Goal: Use online tool/utility: Utilize a website feature to perform a specific function

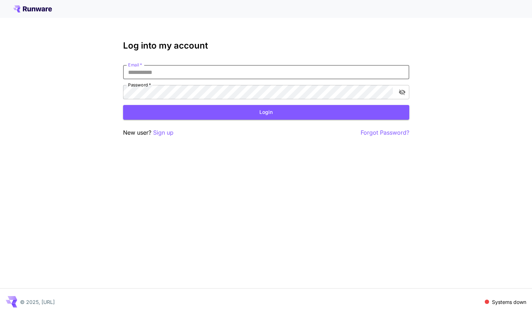
click at [173, 75] on input "Email   *" at bounding box center [266, 72] width 286 height 14
type input "**********"
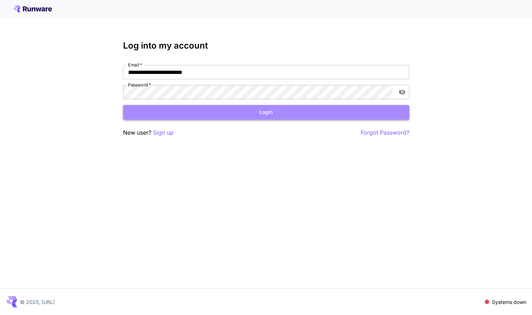
click at [253, 112] on button "Login" at bounding box center [266, 112] width 286 height 15
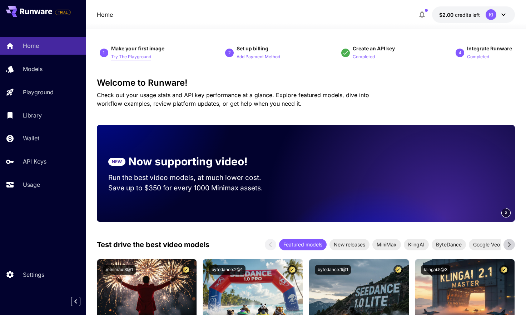
click at [133, 58] on p "Try The Playground" at bounding box center [131, 57] width 40 height 7
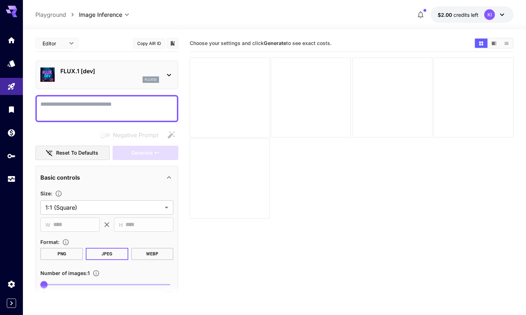
click at [172, 73] on icon at bounding box center [169, 75] width 9 height 9
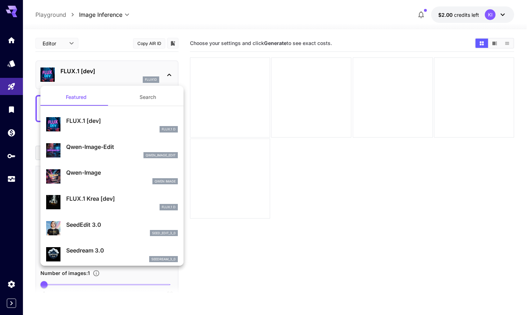
click at [109, 56] on div at bounding box center [266, 157] width 532 height 315
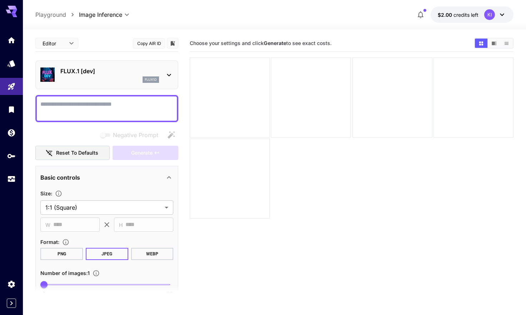
click at [65, 253] on button "PNG" at bounding box center [61, 254] width 43 height 12
click at [236, 107] on div at bounding box center [230, 98] width 80 height 80
click at [105, 105] on textarea "Negative Prompt" at bounding box center [106, 108] width 133 height 17
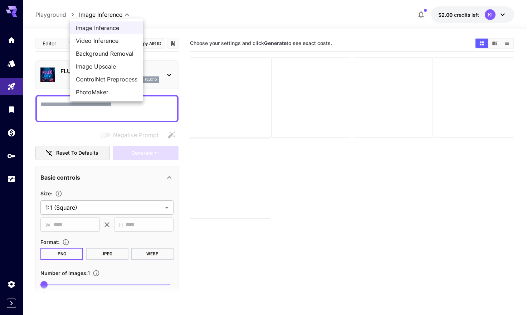
click at [126, 13] on body "**********" at bounding box center [266, 186] width 532 height 372
click at [104, 26] on span "Image Inference" at bounding box center [106, 28] width 61 height 9
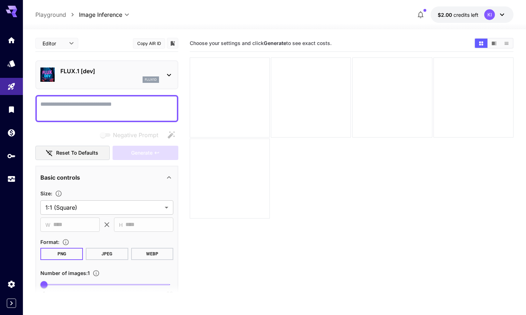
click at [90, 103] on textarea "Negative Prompt" at bounding box center [106, 108] width 133 height 17
click at [120, 111] on textarea "Negative Prompt" at bounding box center [106, 108] width 133 height 17
paste textarea "**********"
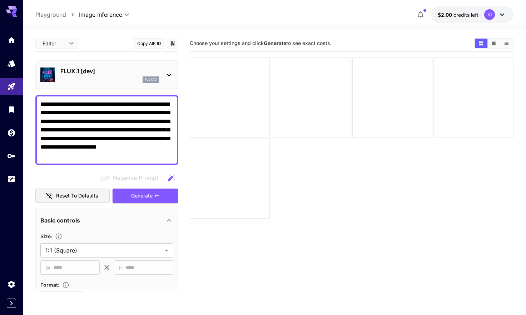
click at [169, 180] on icon "button" at bounding box center [171, 177] width 7 height 7
click at [130, 140] on textarea "**********" at bounding box center [106, 130] width 133 height 60
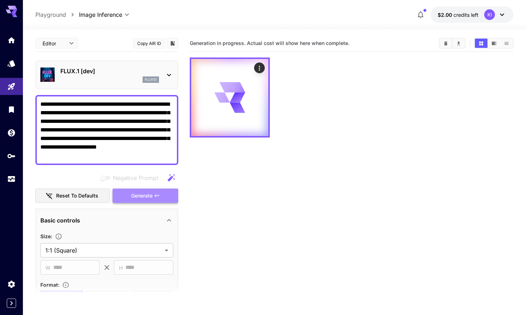
click at [155, 198] on icon "button" at bounding box center [157, 196] width 6 height 6
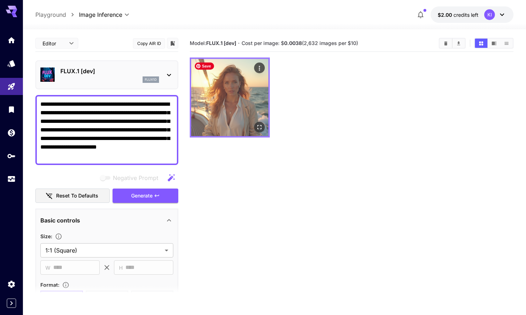
click at [236, 110] on img at bounding box center [229, 97] width 77 height 77
click at [259, 129] on icon "Open in fullscreen" at bounding box center [259, 127] width 7 height 7
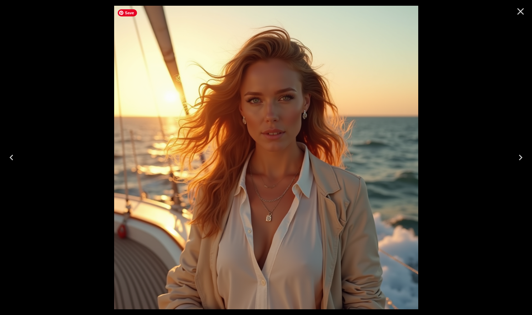
click at [223, 139] on img at bounding box center [266, 158] width 304 height 304
click at [521, 160] on icon "Next" at bounding box center [519, 157] width 11 height 11
click at [520, 158] on icon "Next" at bounding box center [520, 158] width 4 height 6
click at [522, 13] on icon "Close" at bounding box center [520, 11] width 7 height 7
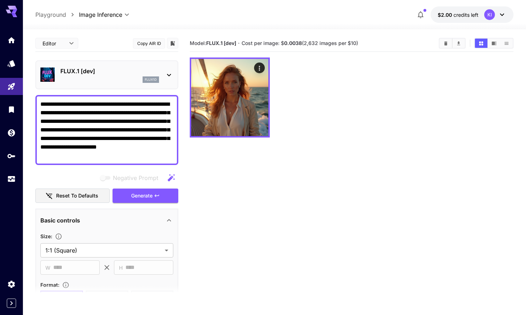
click at [150, 137] on textarea "**********" at bounding box center [106, 130] width 133 height 60
paste textarea
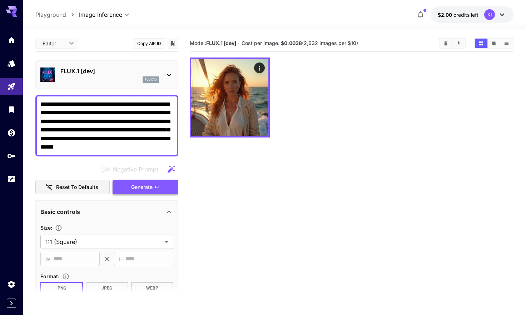
type textarea "**********"
click at [154, 189] on button "Generate" at bounding box center [146, 187] width 66 height 15
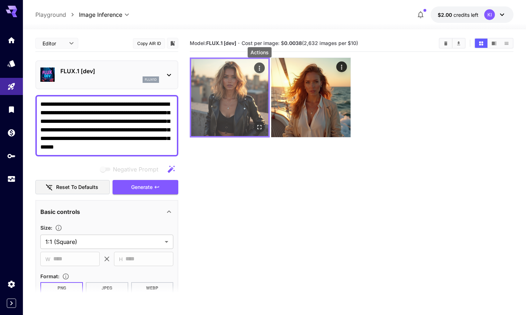
click at [260, 70] on icon "Actions" at bounding box center [259, 68] width 7 height 7
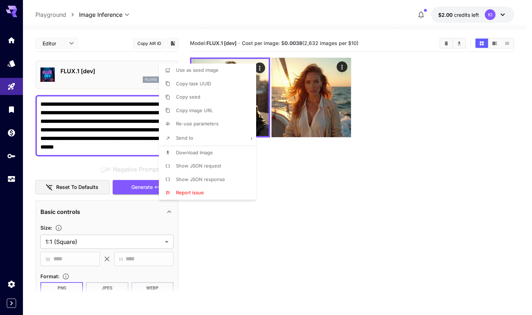
click at [341, 68] on div at bounding box center [266, 157] width 532 height 315
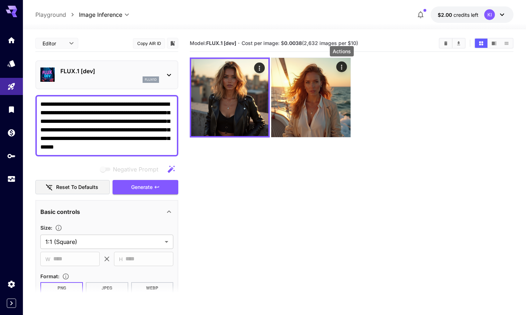
click at [341, 68] on icon "Actions" at bounding box center [341, 67] width 7 height 7
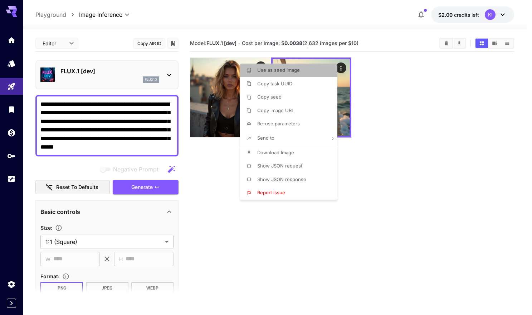
click at [298, 72] on span "Use as seed image" at bounding box center [278, 70] width 43 height 6
type input "**********"
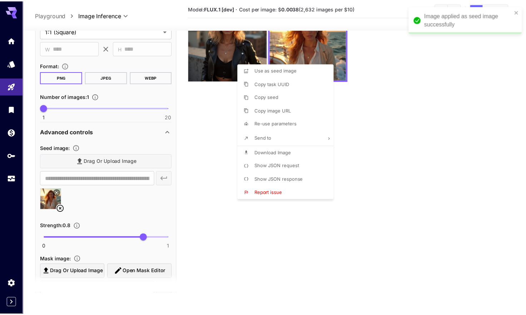
scroll to position [203, 0]
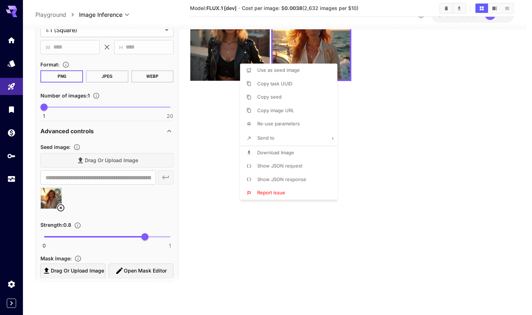
click at [81, 159] on div at bounding box center [266, 157] width 532 height 315
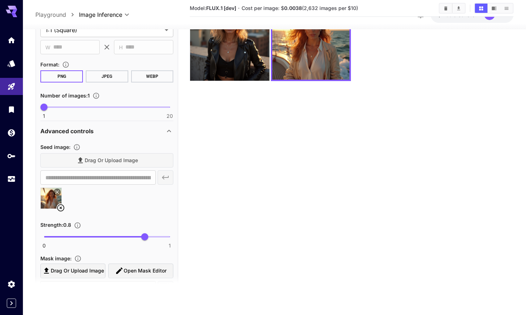
click at [81, 162] on div "Drag or upload image" at bounding box center [106, 160] width 133 height 15
click at [88, 273] on span "Drag or upload image" at bounding box center [77, 271] width 53 height 9
click at [0, 0] on input "Drag or upload image" at bounding box center [0, 0] width 0 height 0
type input "**********"
click at [82, 271] on div "Drag or upload image Open Mask Editor" at bounding box center [106, 271] width 133 height 15
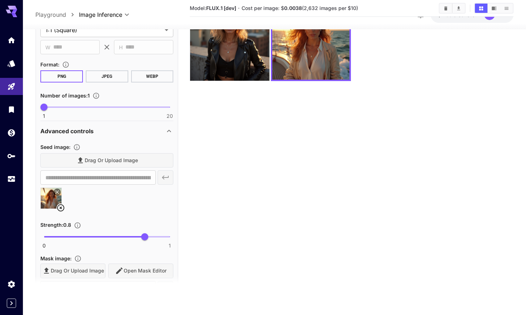
drag, startPoint x: 86, startPoint y: 200, endPoint x: 88, endPoint y: 193, distance: 7.2
click at [86, 199] on div at bounding box center [106, 201] width 133 height 27
click at [95, 163] on div "Drag or upload image" at bounding box center [106, 160] width 133 height 15
click at [89, 272] on div "Drag or upload image Open Mask Editor" at bounding box center [106, 271] width 133 height 15
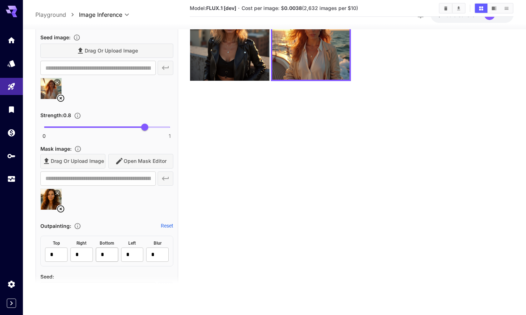
scroll to position [312, 0]
click at [82, 162] on div "Drag or upload image Open Mask Editor" at bounding box center [106, 161] width 133 height 15
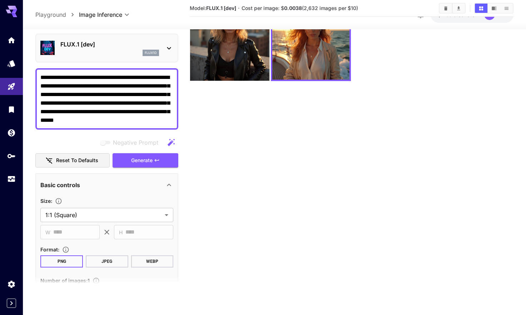
scroll to position [0, 0]
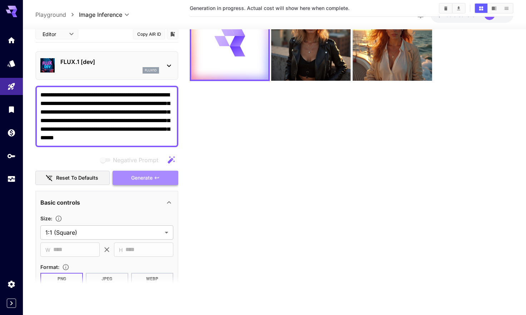
click at [146, 177] on span "Generate" at bounding box center [141, 178] width 21 height 9
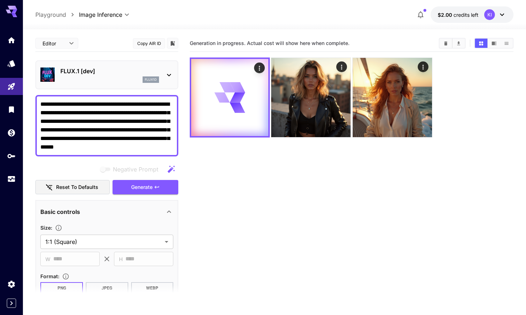
click at [138, 140] on textarea "**********" at bounding box center [106, 125] width 133 height 51
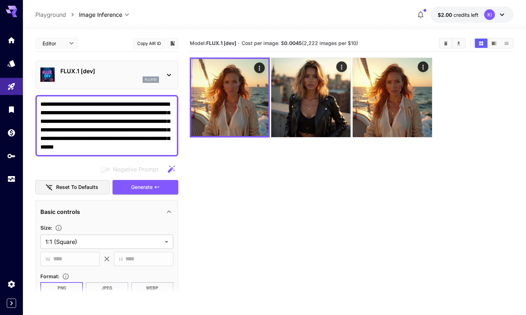
click at [130, 147] on textarea "**********" at bounding box center [106, 125] width 133 height 51
click at [142, 145] on textarea "**********" at bounding box center [106, 125] width 133 height 51
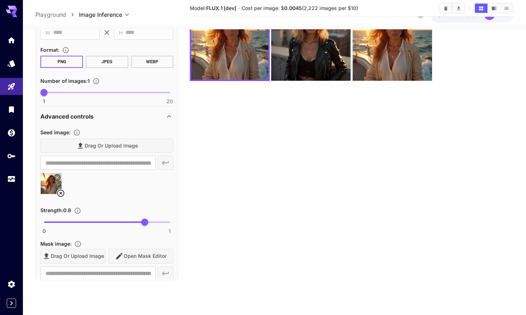
scroll to position [219, 0]
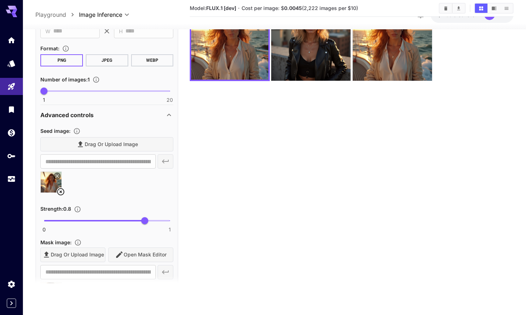
click at [61, 192] on icon at bounding box center [60, 192] width 9 height 9
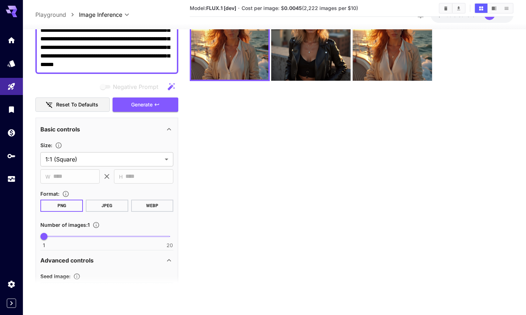
scroll to position [0, 0]
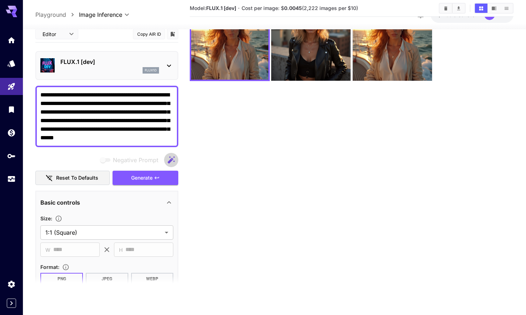
click at [171, 162] on icon "button" at bounding box center [171, 160] width 9 height 9
click at [159, 177] on icon "button" at bounding box center [157, 178] width 6 height 6
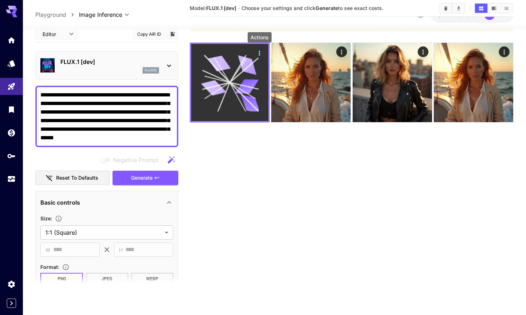
click at [260, 53] on icon "Actions" at bounding box center [259, 53] width 1 height 5
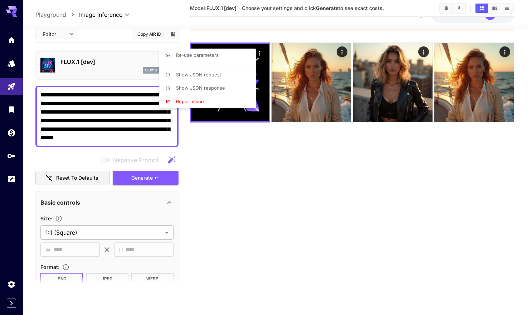
click at [228, 155] on div at bounding box center [266, 157] width 532 height 315
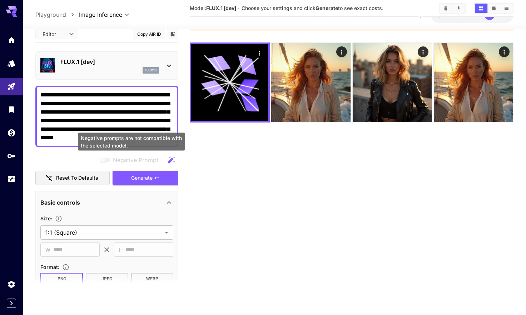
click at [108, 160] on span "Negative prompts are not compatible with the selected model." at bounding box center [105, 160] width 9 height 4
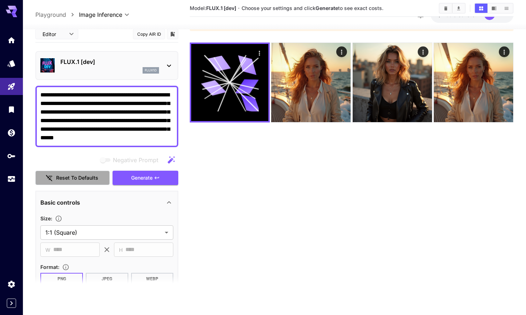
click at [92, 183] on button "Reset to defaults" at bounding box center [72, 178] width 74 height 15
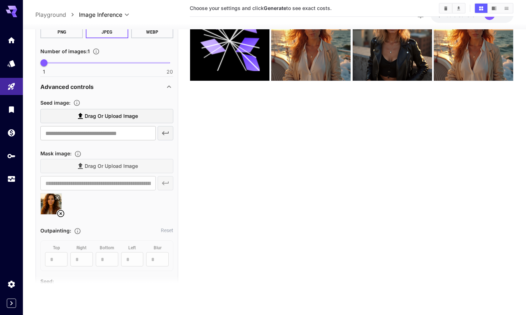
scroll to position [244, 0]
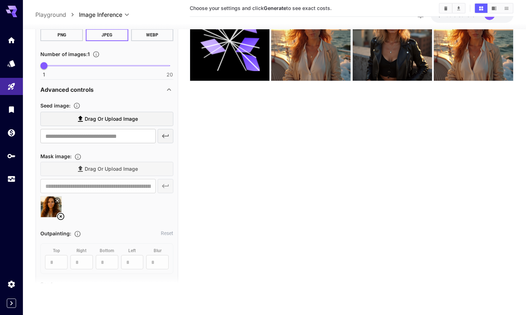
click at [80, 168] on div "Drag or upload image" at bounding box center [106, 169] width 133 height 15
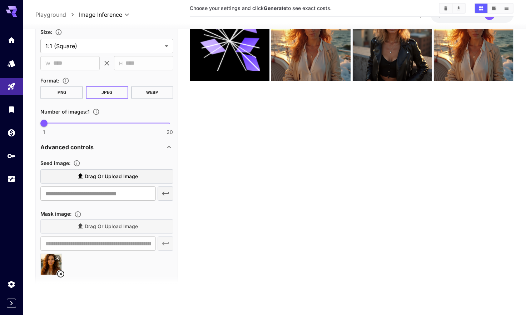
scroll to position [172, 0]
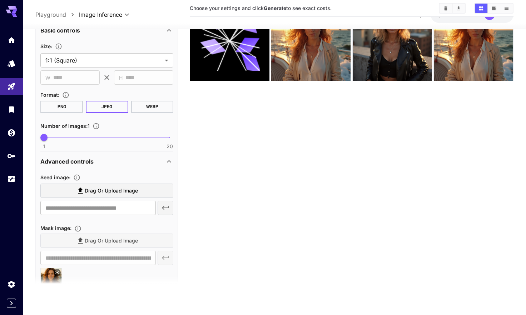
click at [61, 106] on button "PNG" at bounding box center [61, 107] width 43 height 12
click at [97, 193] on span "Drag or upload image" at bounding box center [111, 191] width 53 height 9
click at [0, 0] on input "Drag or upload image" at bounding box center [0, 0] width 0 height 0
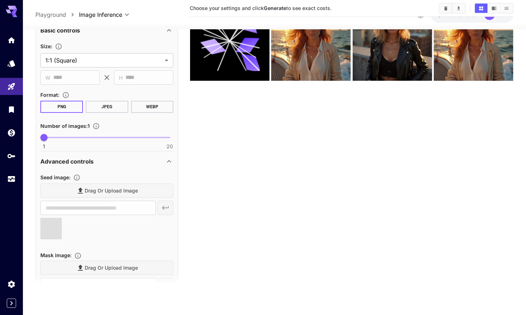
type input "**********"
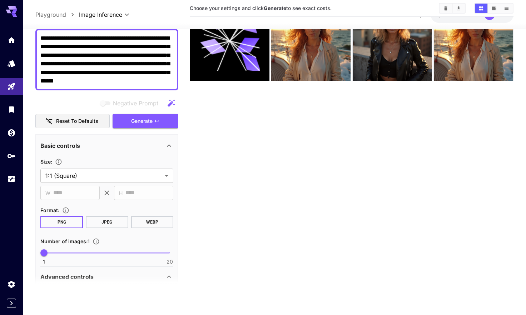
scroll to position [0, 0]
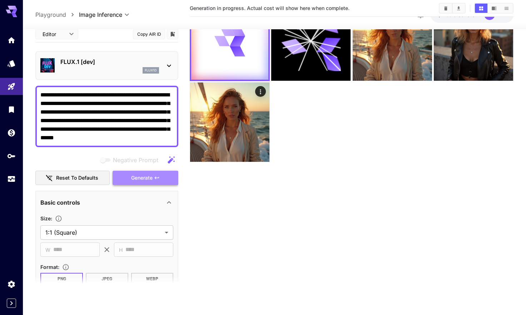
click at [144, 176] on span "Generate" at bounding box center [141, 178] width 21 height 9
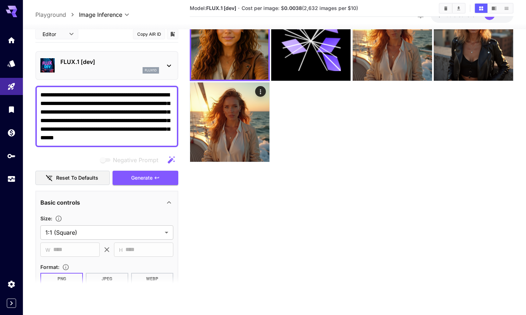
click at [301, 129] on div at bounding box center [352, 81] width 324 height 161
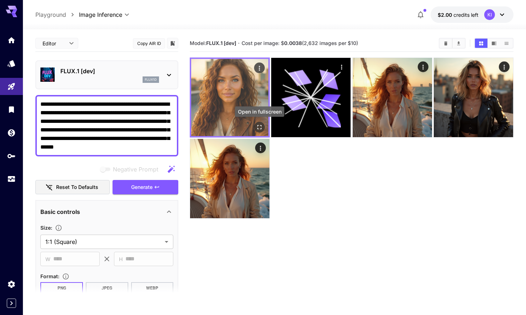
click at [260, 129] on icon "Open in fullscreen" at bounding box center [259, 127] width 7 height 7
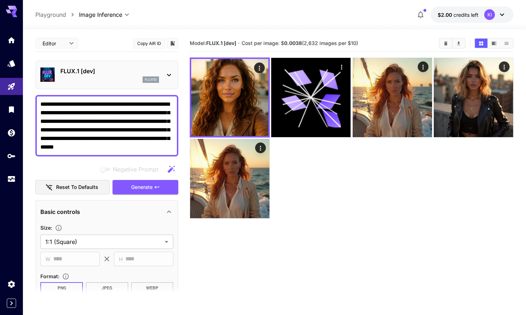
scroll to position [328, 0]
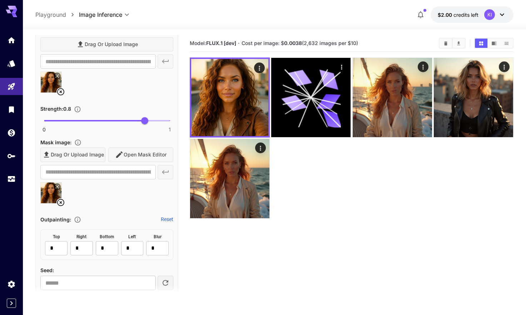
click at [60, 202] on icon at bounding box center [60, 202] width 7 height 7
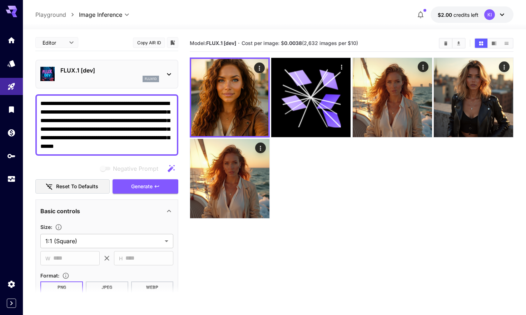
scroll to position [0, 0]
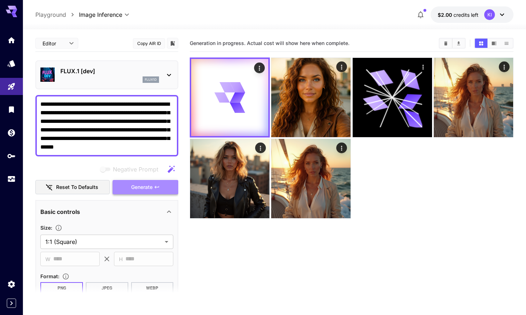
click at [140, 189] on span "Generate" at bounding box center [141, 187] width 21 height 9
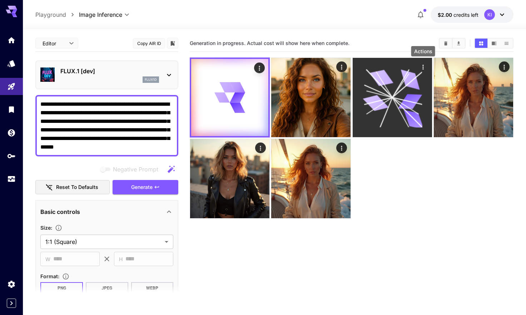
click at [424, 68] on icon "Actions" at bounding box center [423, 67] width 7 height 7
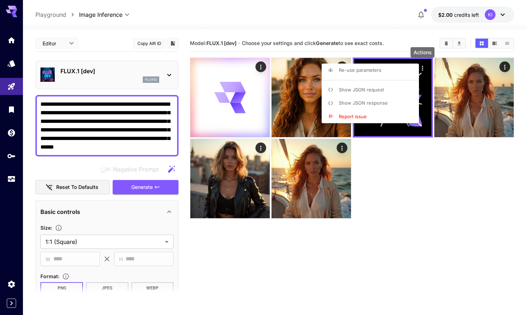
click at [413, 166] on div at bounding box center [266, 157] width 532 height 315
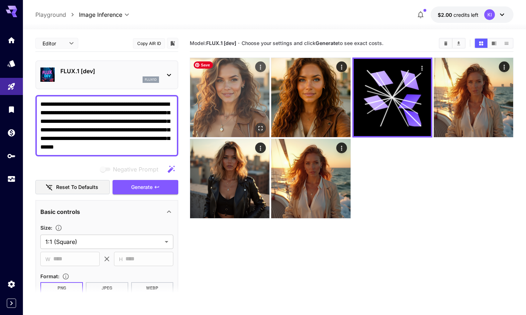
click at [241, 103] on img at bounding box center [229, 97] width 79 height 79
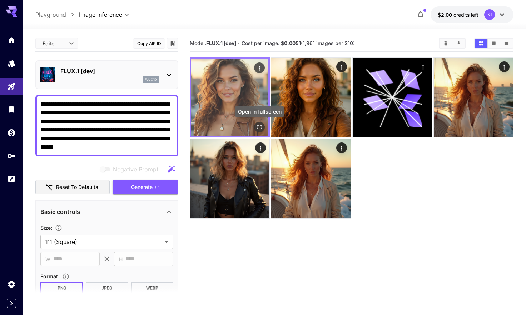
click at [259, 126] on icon "Open in fullscreen" at bounding box center [259, 127] width 7 height 7
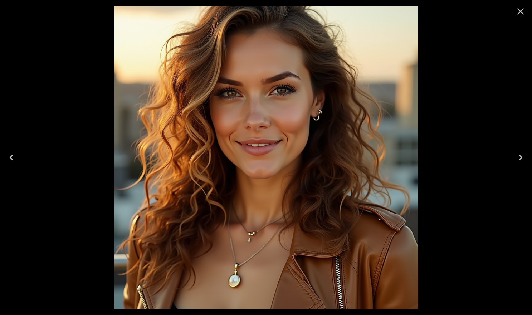
click at [519, 14] on icon "Close" at bounding box center [519, 11] width 11 height 11
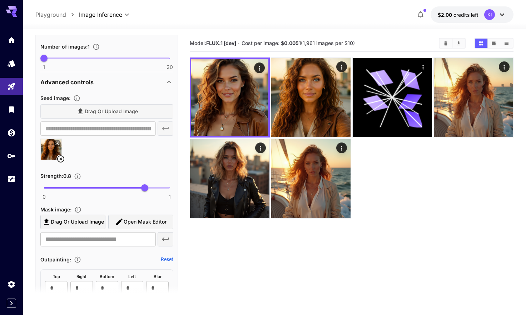
scroll to position [315, 0]
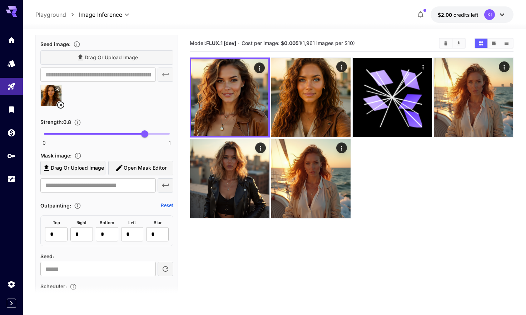
click at [60, 105] on icon at bounding box center [60, 105] width 7 height 7
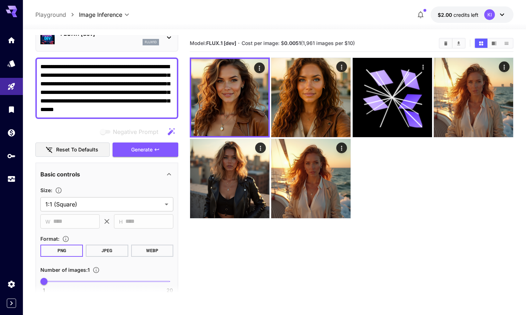
scroll to position [0, 0]
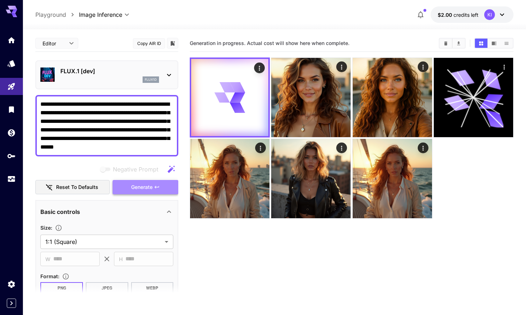
click at [160, 189] on icon "button" at bounding box center [157, 187] width 6 height 6
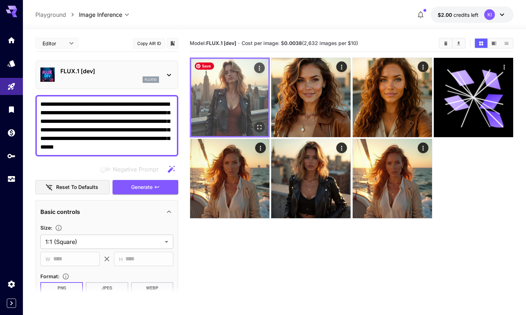
click at [251, 97] on img at bounding box center [229, 97] width 77 height 77
click at [259, 123] on button "Open in fullscreen" at bounding box center [259, 127] width 11 height 11
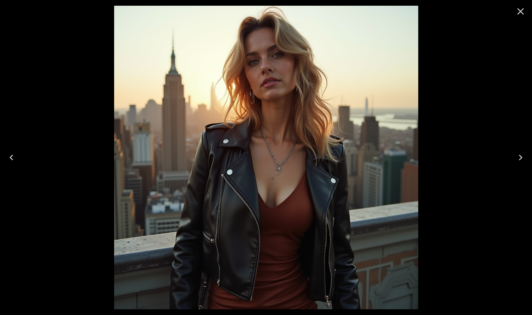
click at [15, 157] on icon "Previous" at bounding box center [11, 157] width 11 height 11
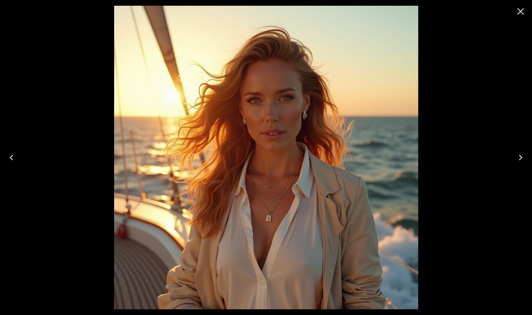
click at [520, 12] on icon "Close" at bounding box center [520, 11] width 7 height 7
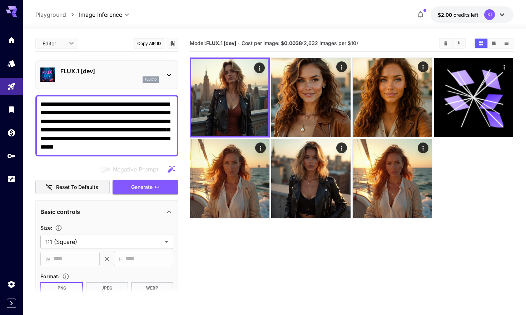
click at [123, 127] on textarea "**********" at bounding box center [106, 125] width 133 height 51
paste textarea
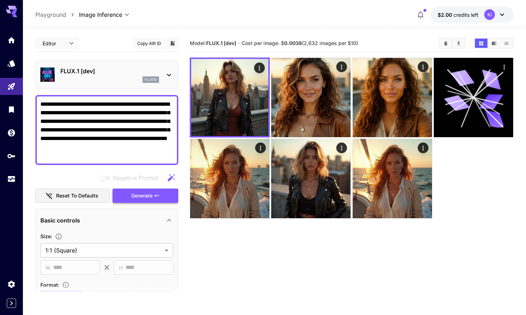
type textarea "**********"
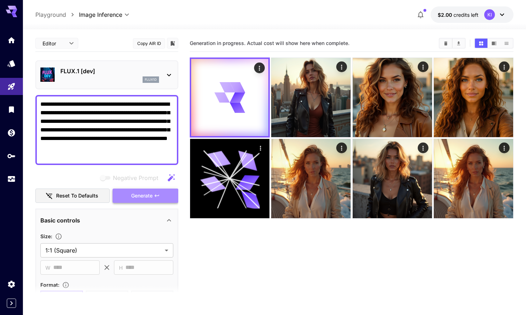
click at [148, 196] on span "Generate" at bounding box center [141, 196] width 21 height 9
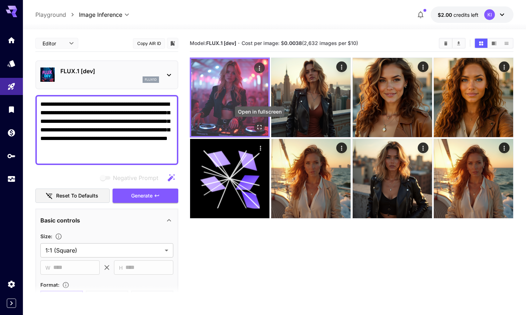
click at [260, 127] on icon "Open in fullscreen" at bounding box center [259, 127] width 7 height 7
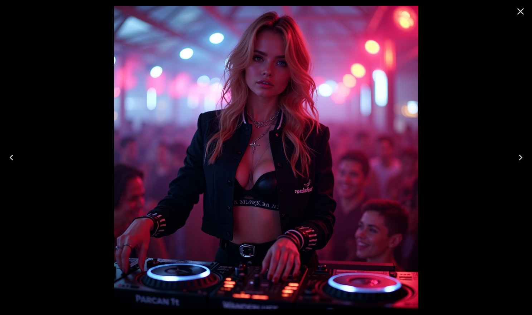
click at [522, 11] on icon "Close" at bounding box center [519, 11] width 11 height 11
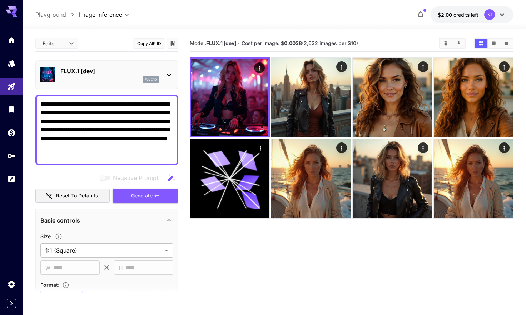
click at [137, 138] on textarea "**********" at bounding box center [106, 130] width 133 height 60
paste textarea
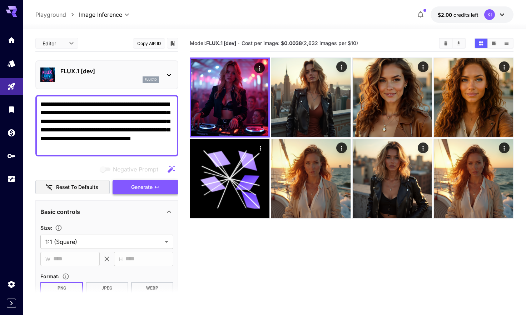
click at [146, 190] on span "Generate" at bounding box center [141, 187] width 21 height 9
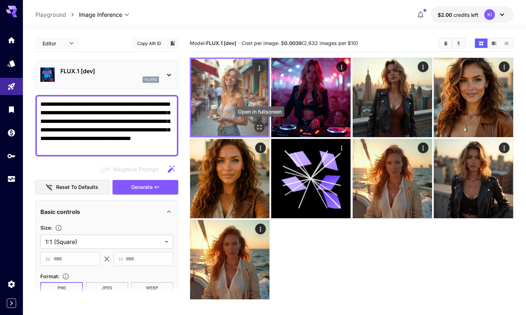
click at [259, 127] on icon "Open in fullscreen" at bounding box center [259, 127] width 7 height 7
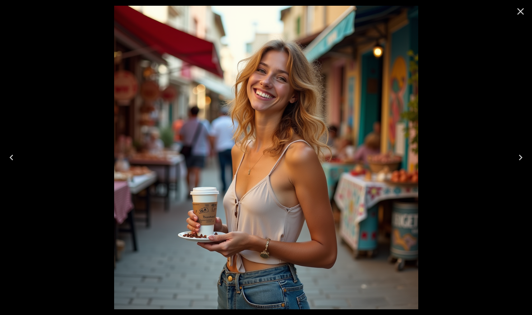
click at [519, 13] on icon "Close" at bounding box center [520, 11] width 7 height 7
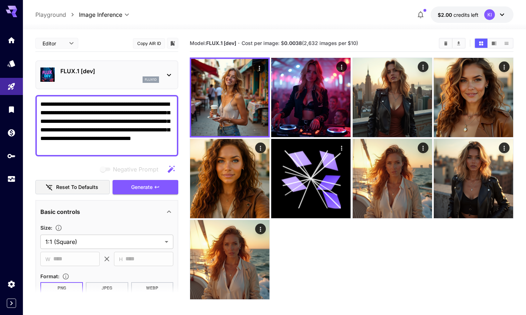
click at [124, 135] on textarea "**********" at bounding box center [106, 125] width 133 height 51
paste textarea
type textarea "**********"
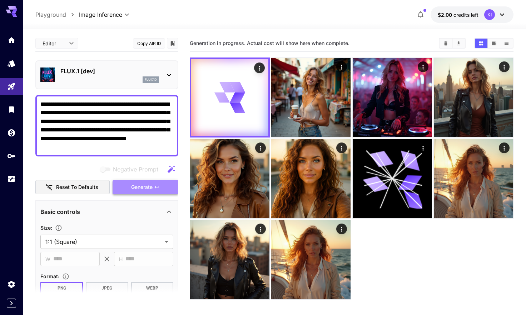
click at [151, 190] on span "Generate" at bounding box center [141, 187] width 21 height 9
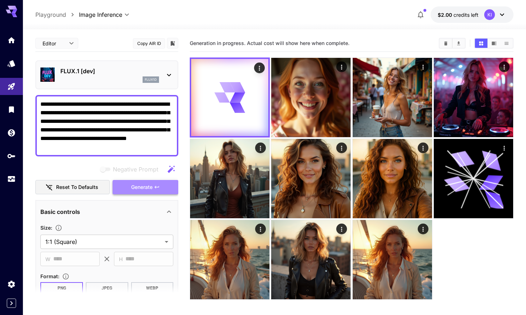
click at [145, 193] on button "Generate" at bounding box center [146, 187] width 66 height 15
